Goal: Task Accomplishment & Management: Use online tool/utility

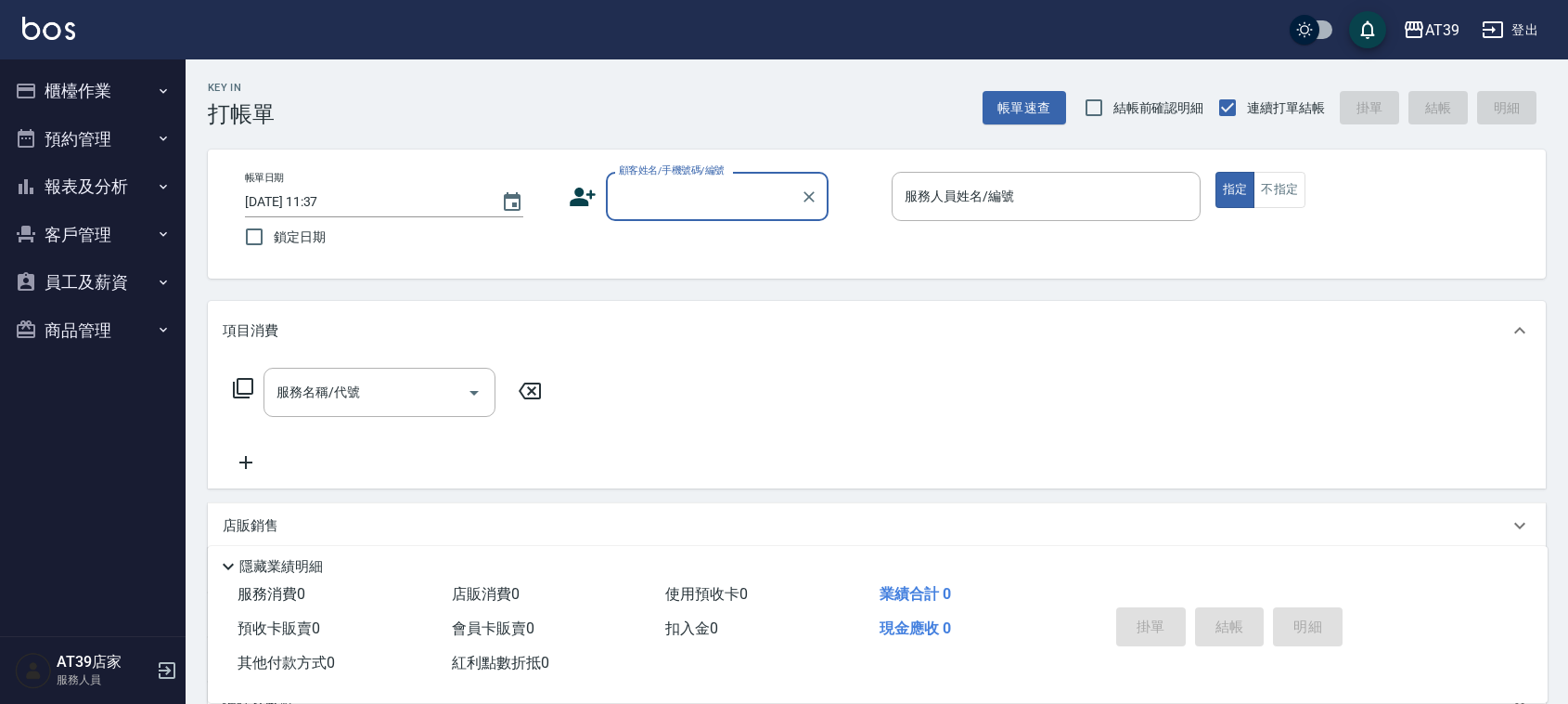
click at [641, 205] on input "顧客姓名/手機號碼/編號" at bounding box center [704, 195] width 179 height 32
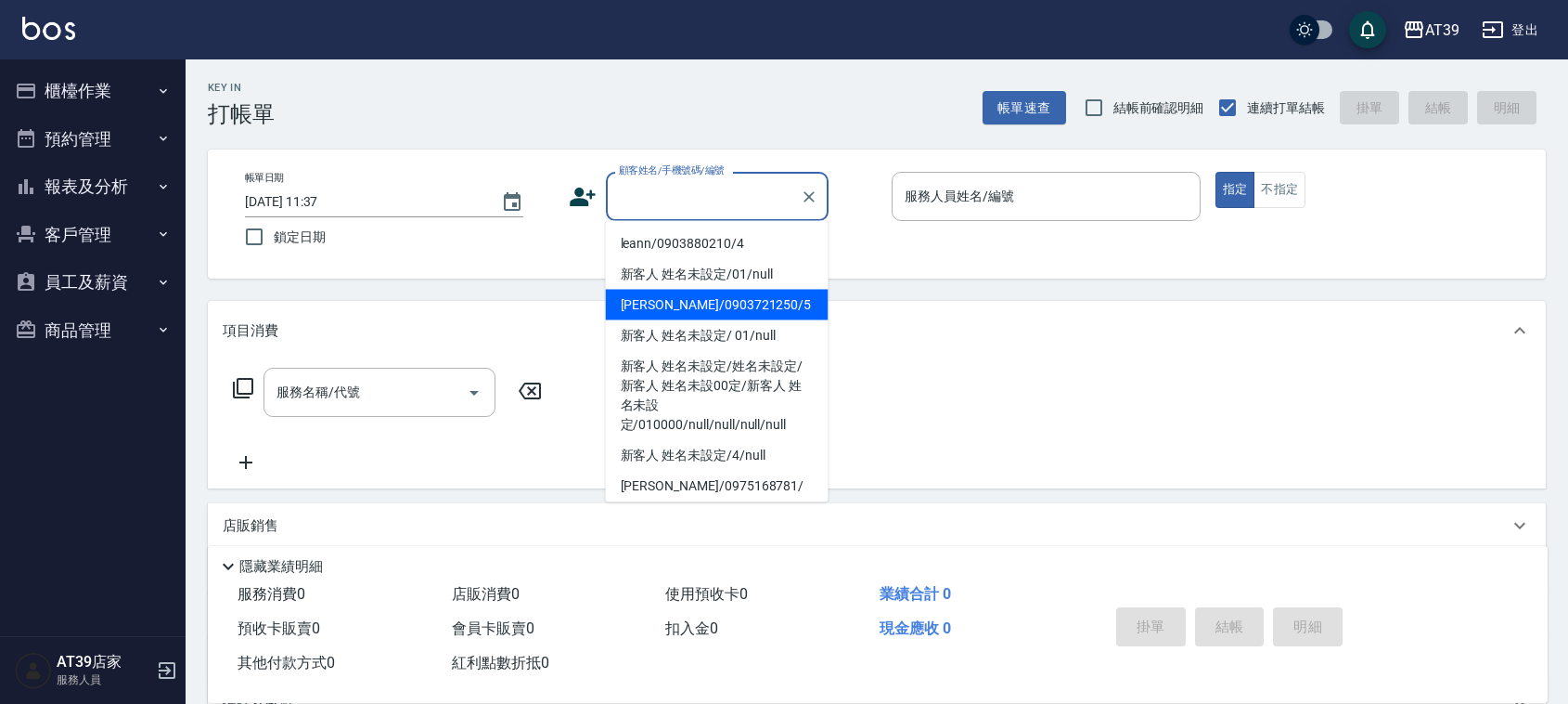
click at [673, 297] on li "[PERSON_NAME]/0903721250/5" at bounding box center [717, 305] width 222 height 31
type input "[PERSON_NAME]/0903721250/5"
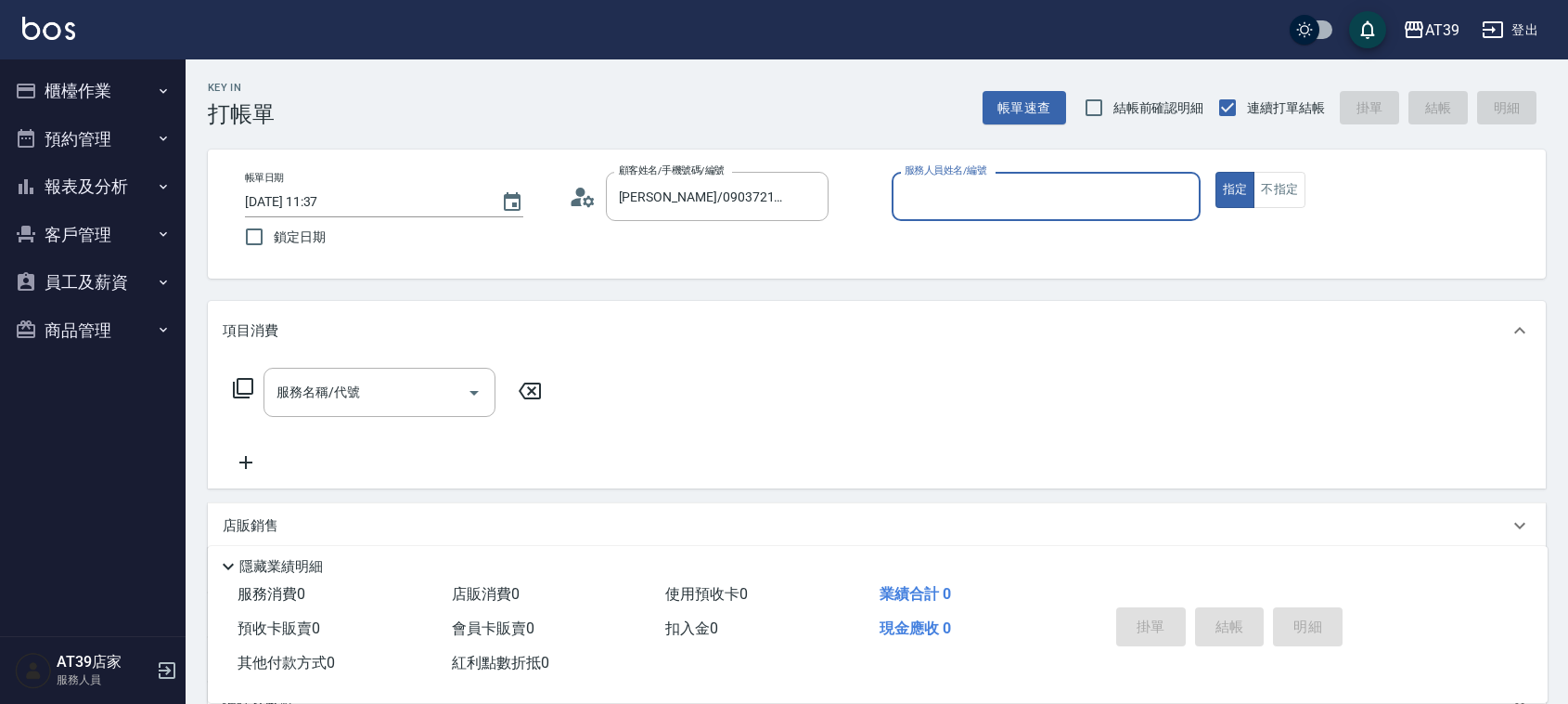
type input "愷爾-5"
click at [1283, 162] on div "帳單日期 [DATE] 11:37 鎖定日期 顧客姓名/手機號碼/編號 [PERSON_NAME]/0903721250/5 顧客姓名/手機號碼/編號 服務人…" at bounding box center [877, 214] width 1338 height 129
click at [1291, 184] on button "不指定" at bounding box center [1280, 189] width 52 height 36
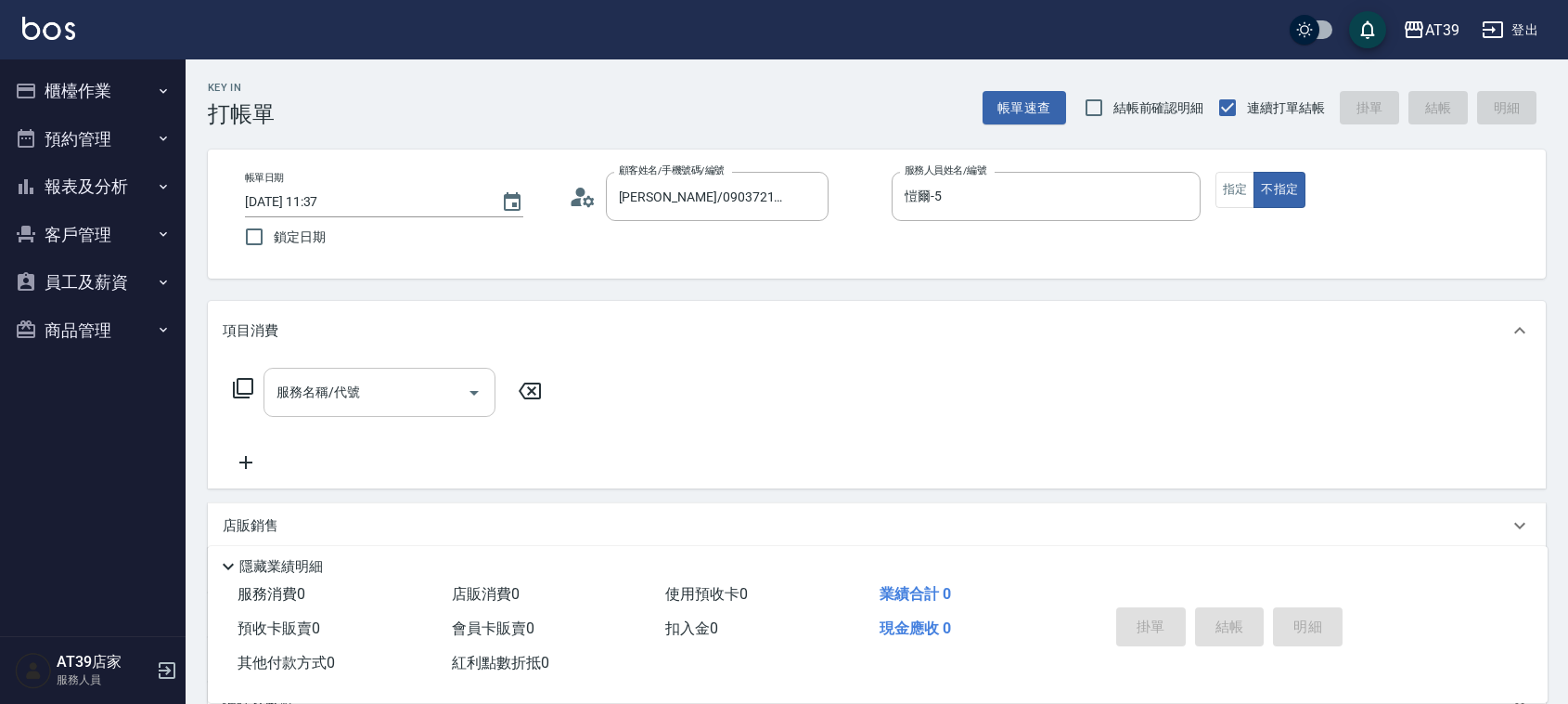
click at [432, 405] on input "服務名稱/代號" at bounding box center [365, 391] width 187 height 32
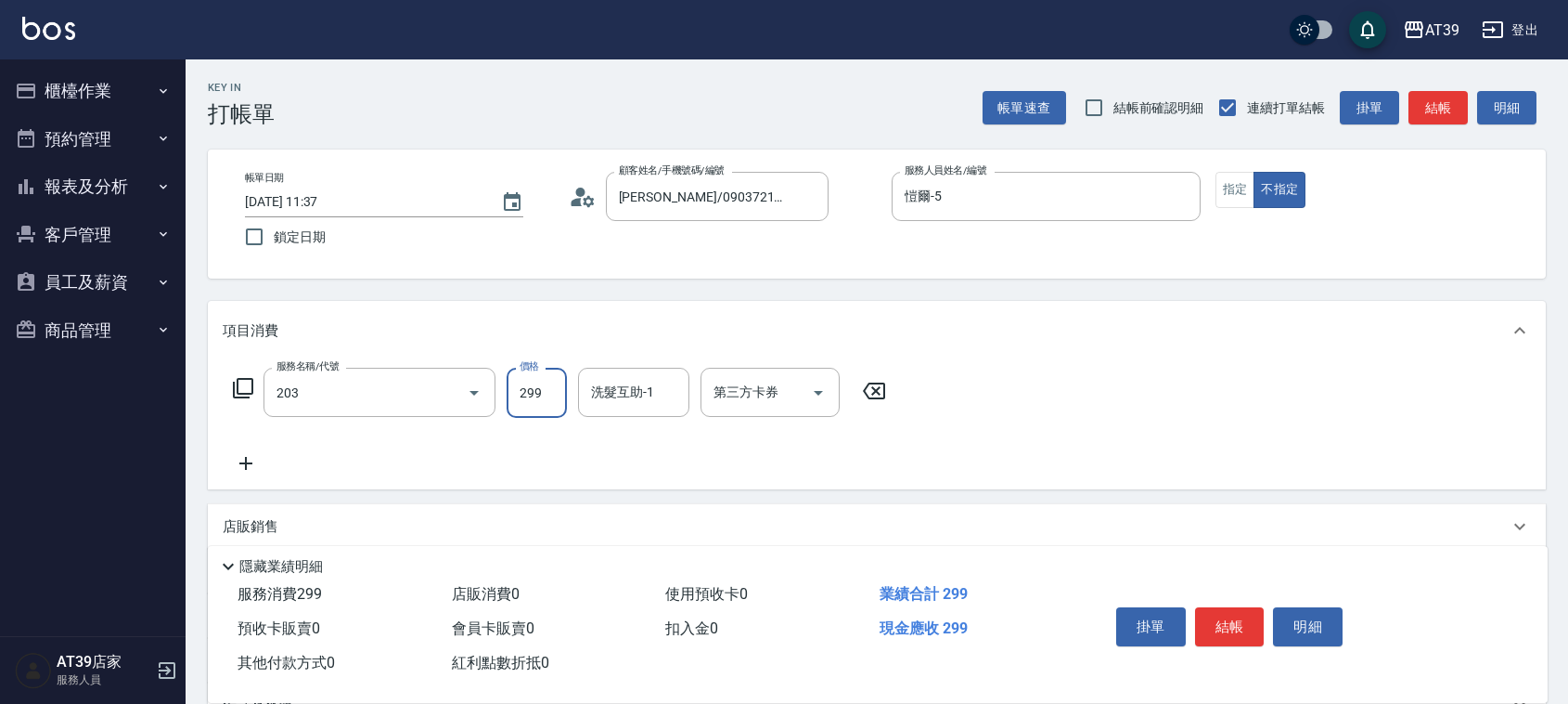
type input "B級洗+剪(203)"
type input "300"
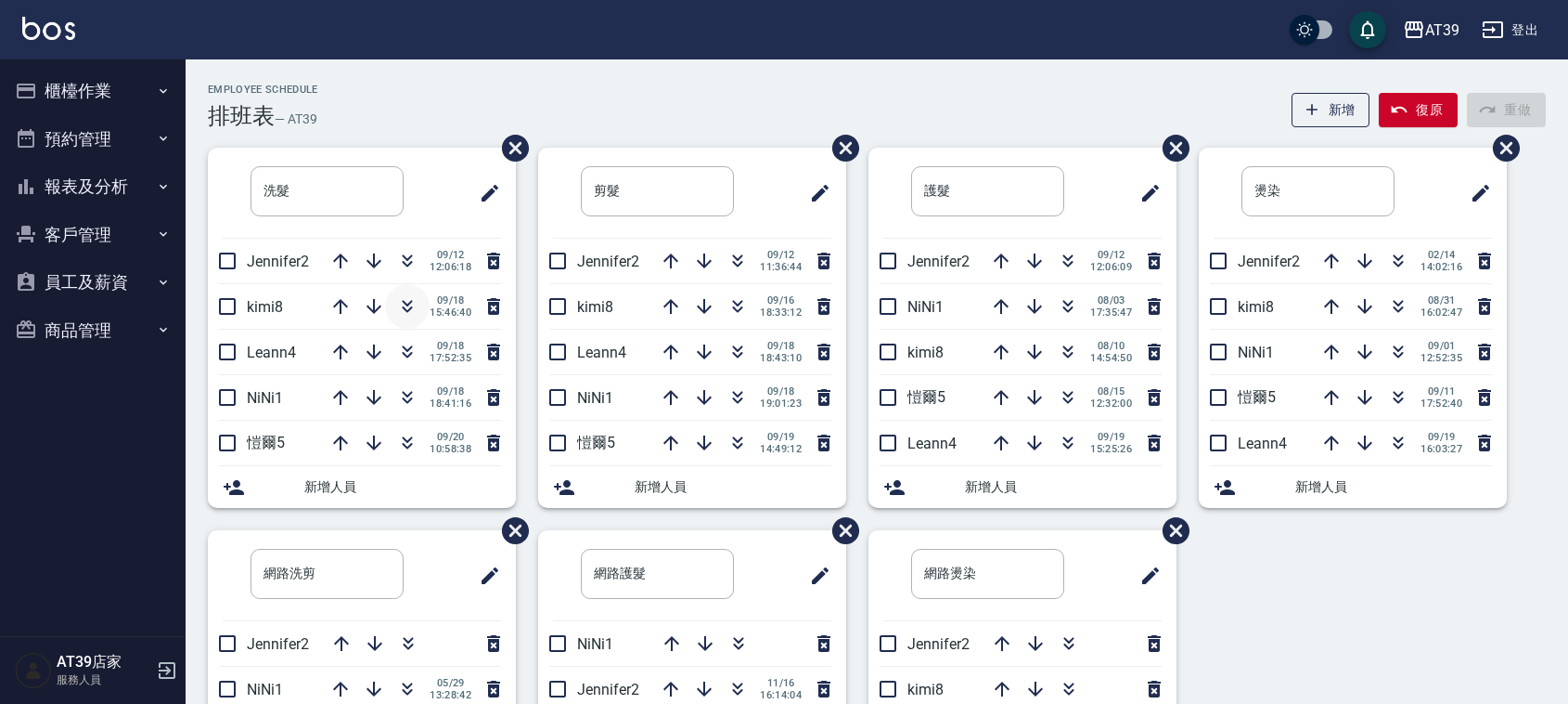
click at [414, 307] on icon "button" at bounding box center [407, 306] width 22 height 22
